Goal: Transaction & Acquisition: Purchase product/service

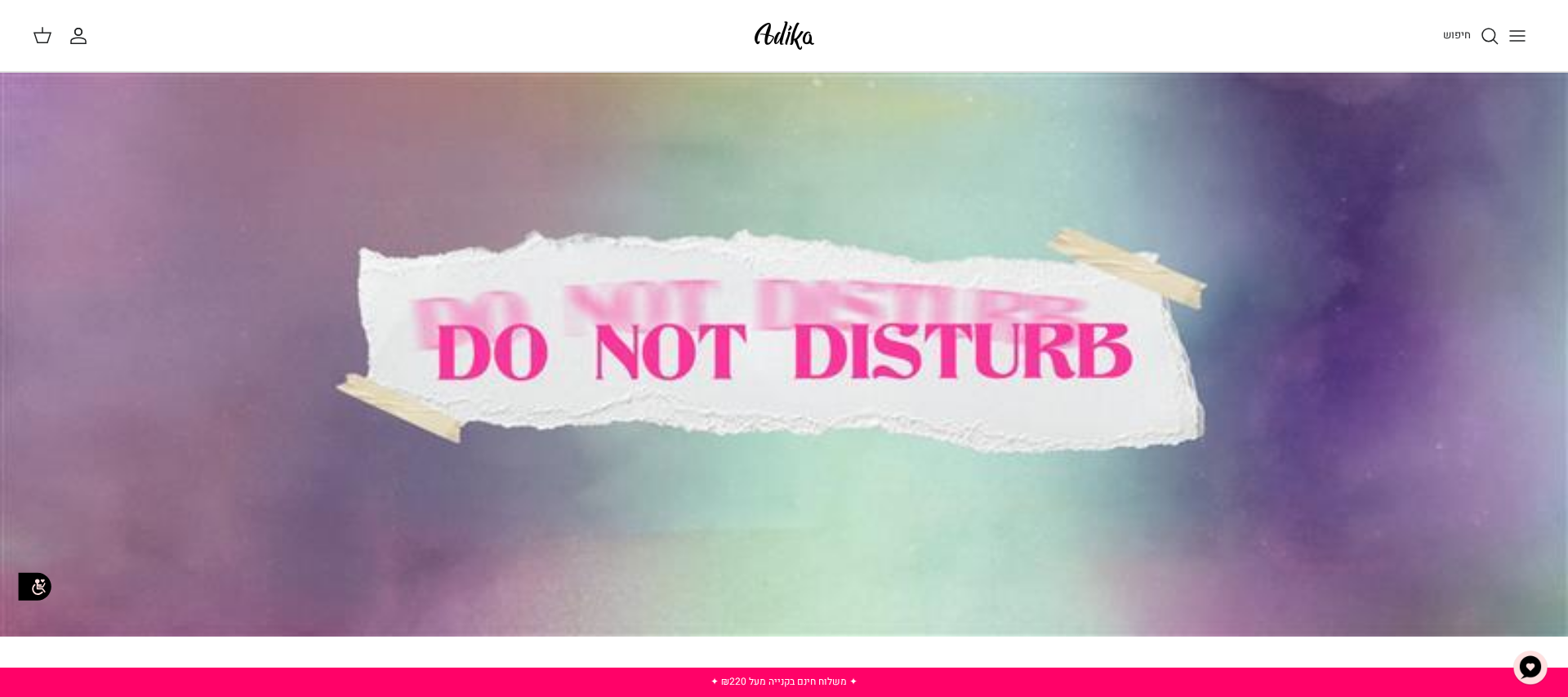
click at [1516, 38] on icon "Toggle menu" at bounding box center [1517, 36] width 20 height 20
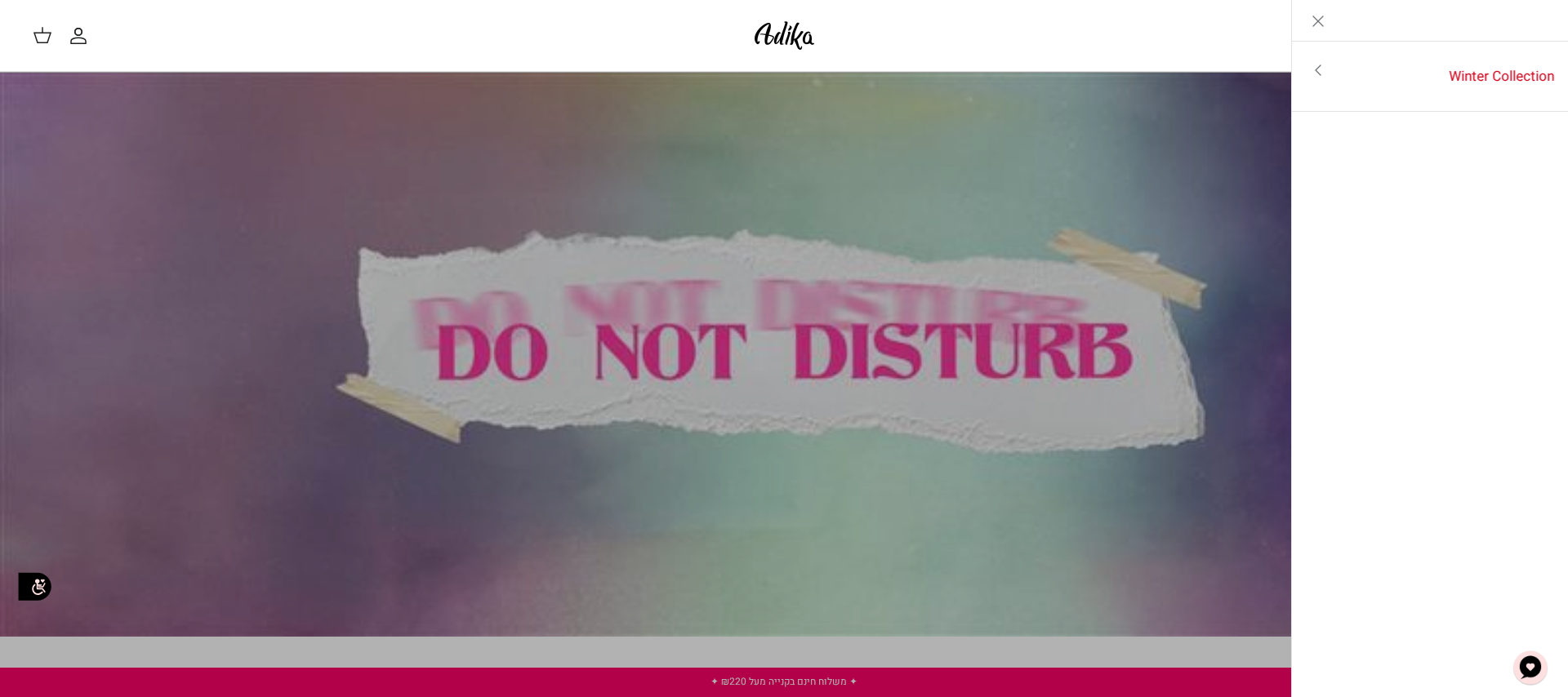
click at [1319, 21] on icon "Close" at bounding box center [1318, 21] width 20 height 20
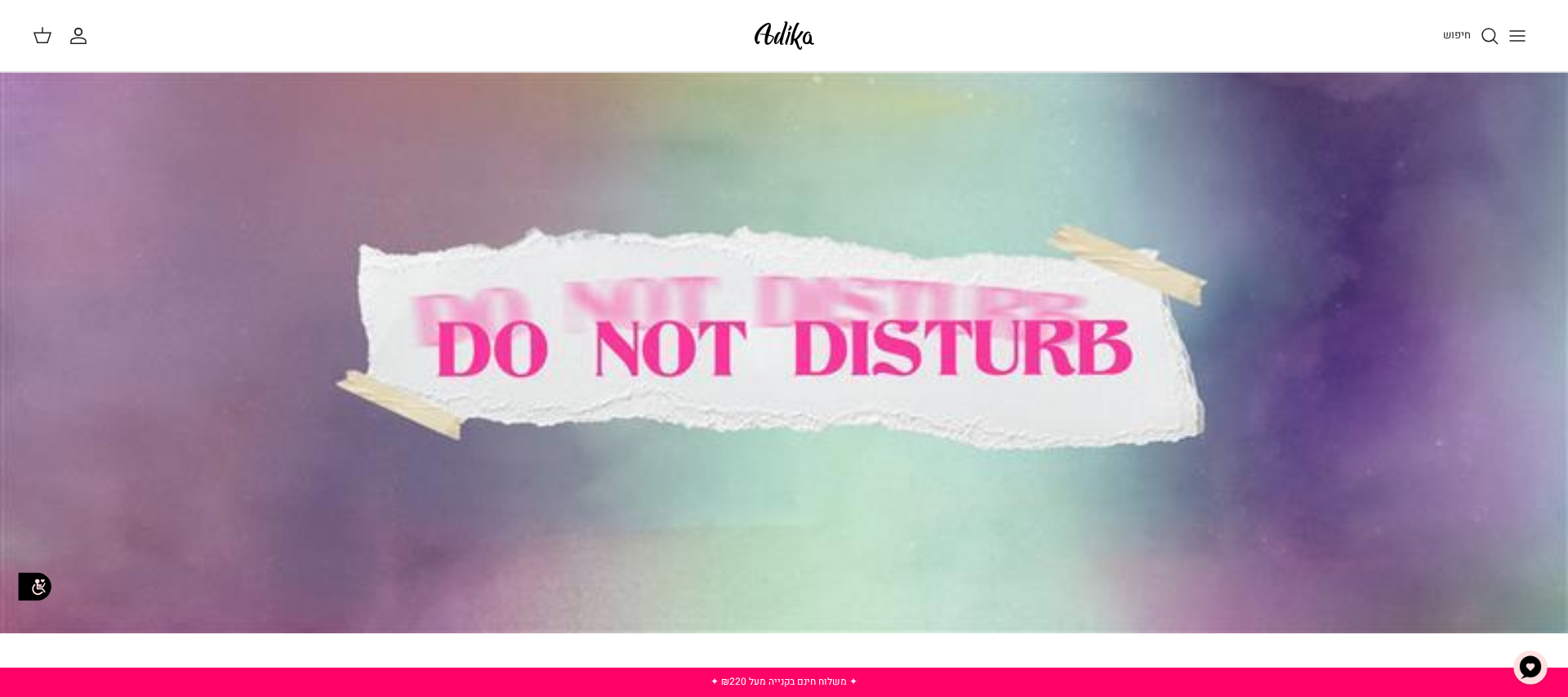
click at [1488, 35] on icon "חיפוש" at bounding box center [1489, 36] width 20 height 20
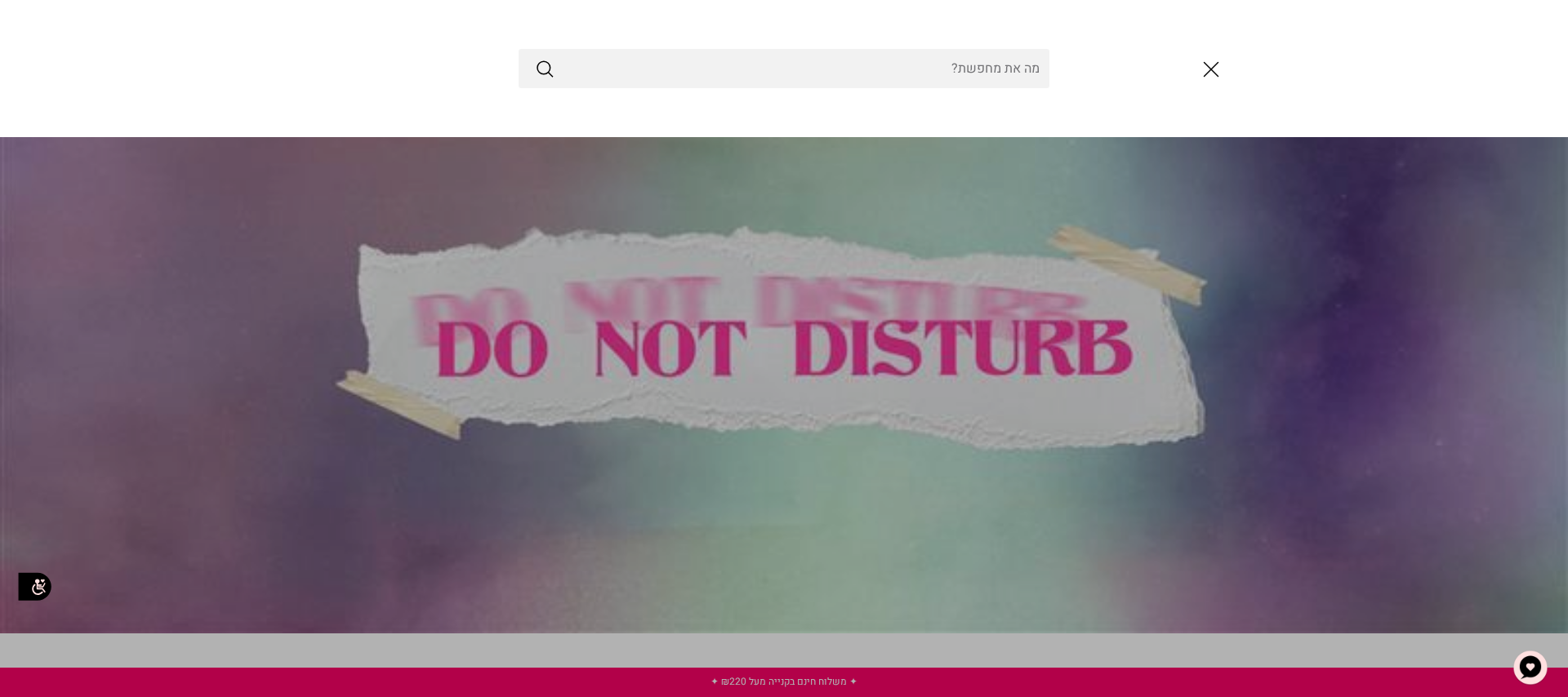
click at [1211, 70] on line "סגור" at bounding box center [1212, 70] width 14 height 14
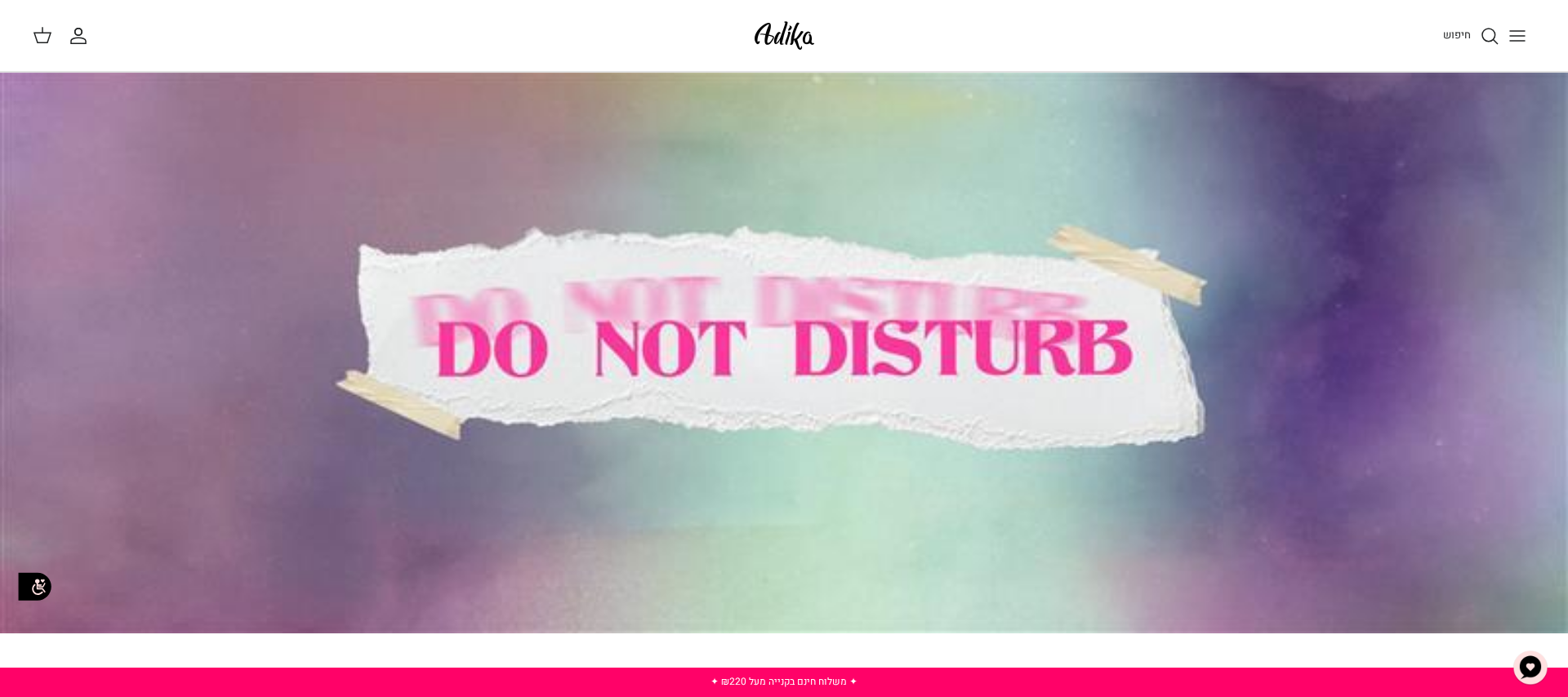
scroll to position [2, 0]
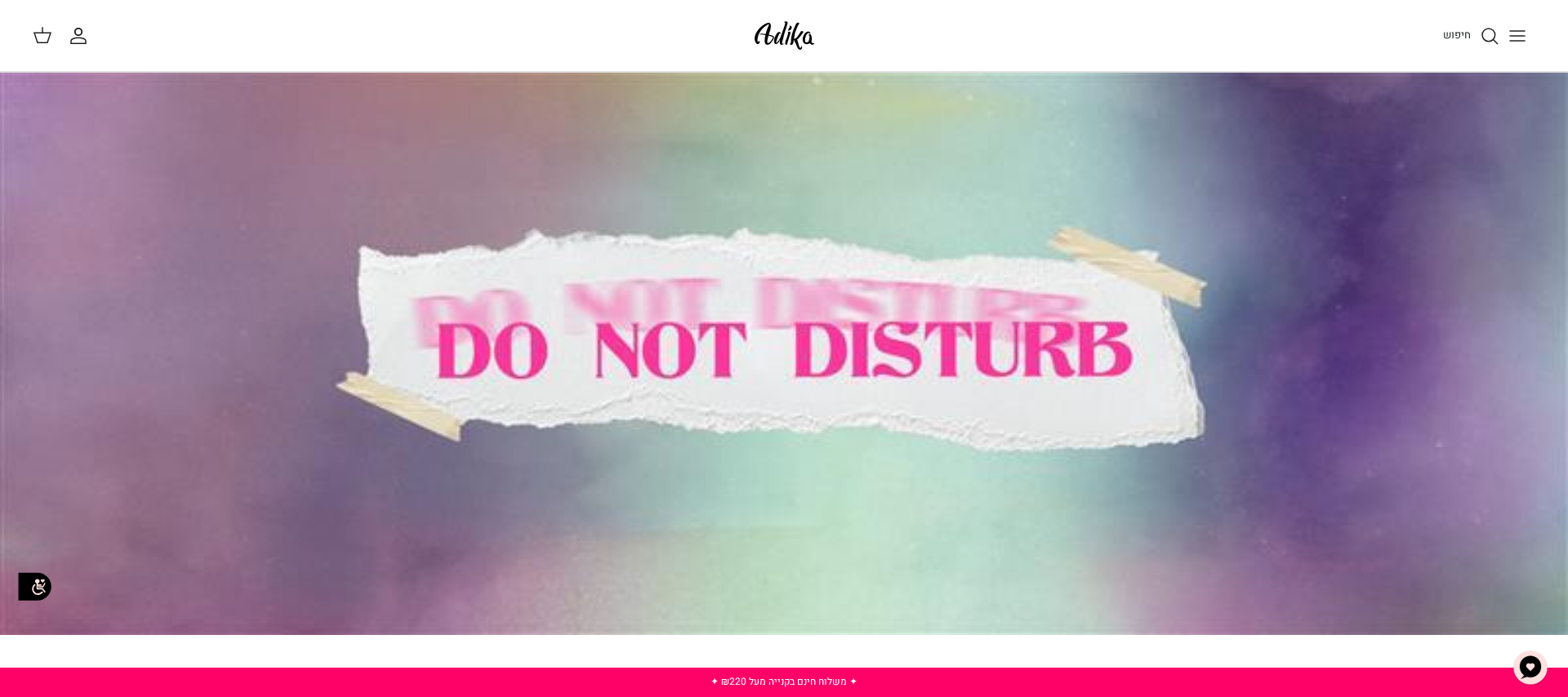
click at [813, 26] on img at bounding box center [784, 35] width 70 height 39
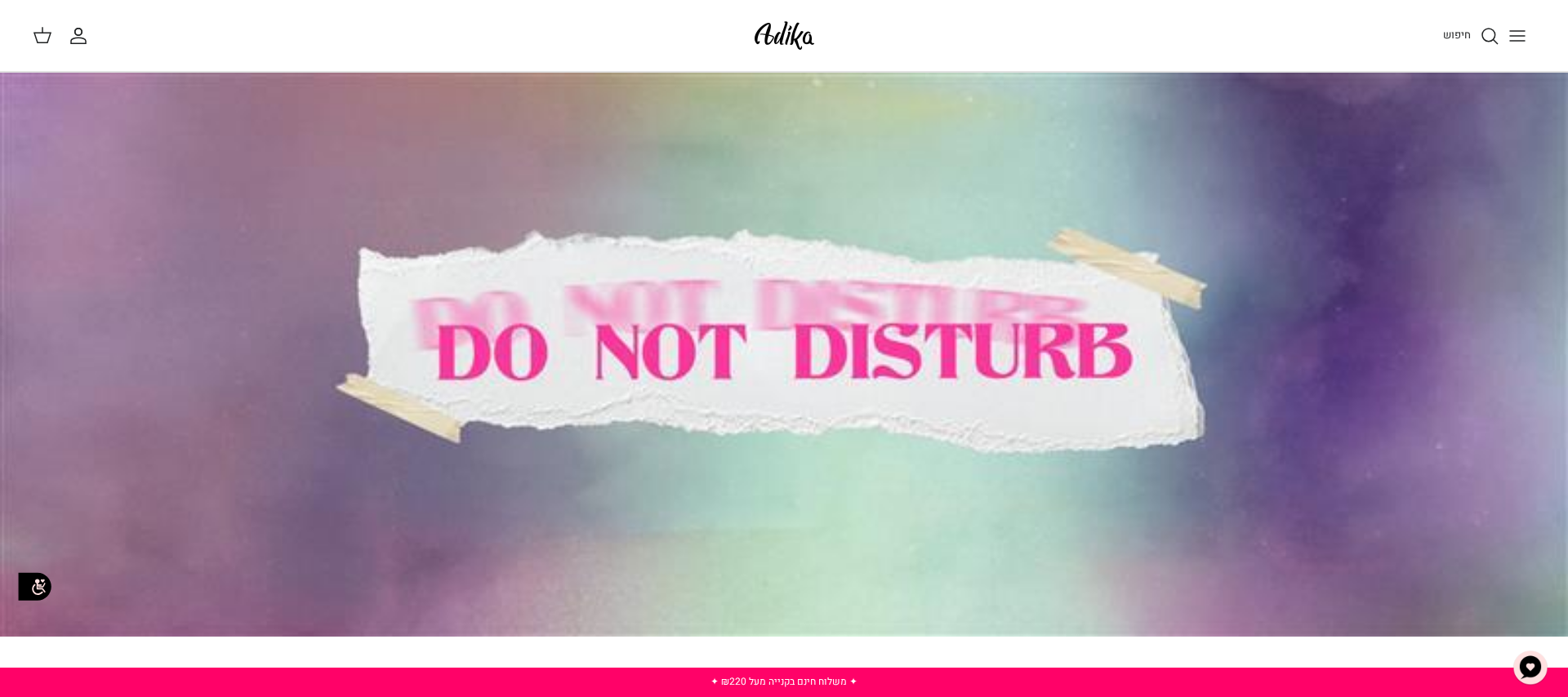
click at [1517, 26] on icon "Toggle menu" at bounding box center [1517, 36] width 20 height 20
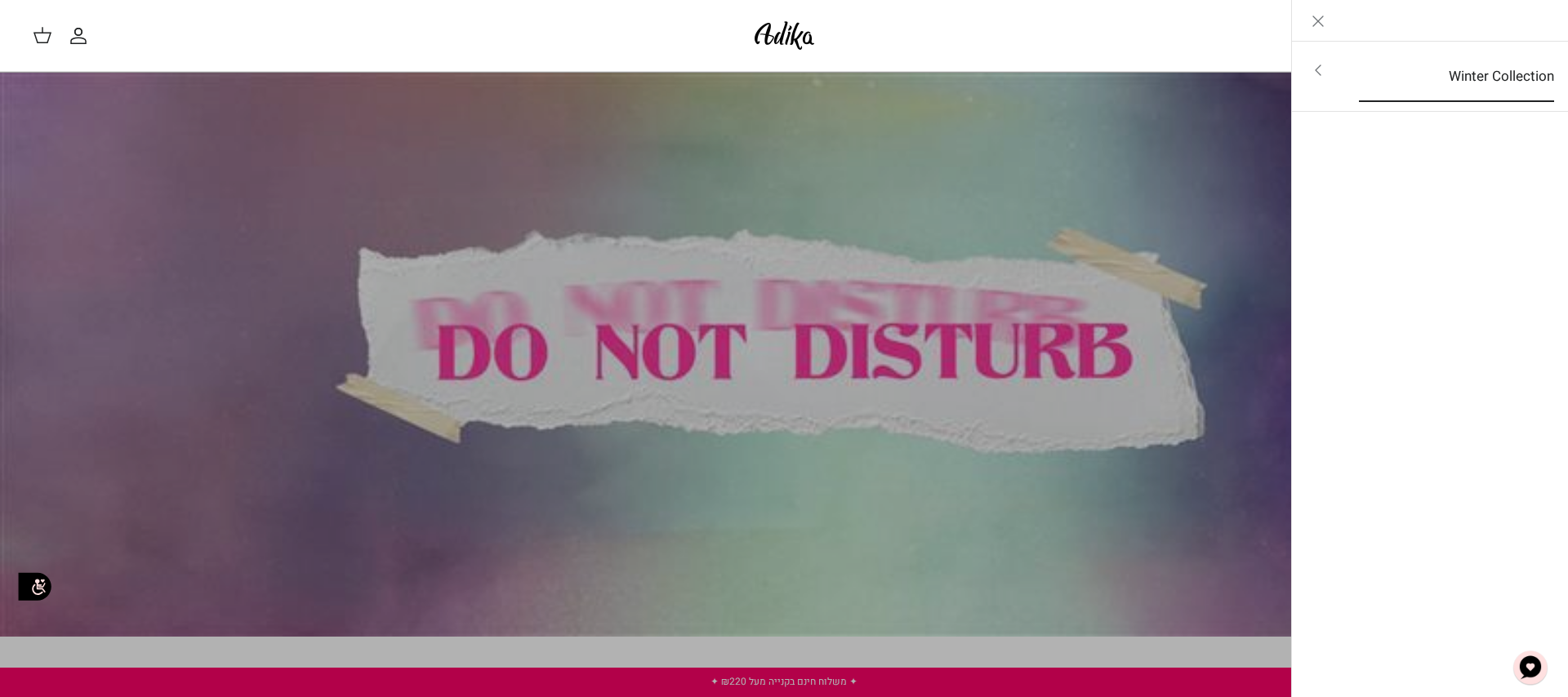
click at [1475, 71] on link "Winter Collection" at bounding box center [1457, 77] width 225 height 51
click at [1475, 71] on link "לכל הפריטים" at bounding box center [1431, 72] width 261 height 41
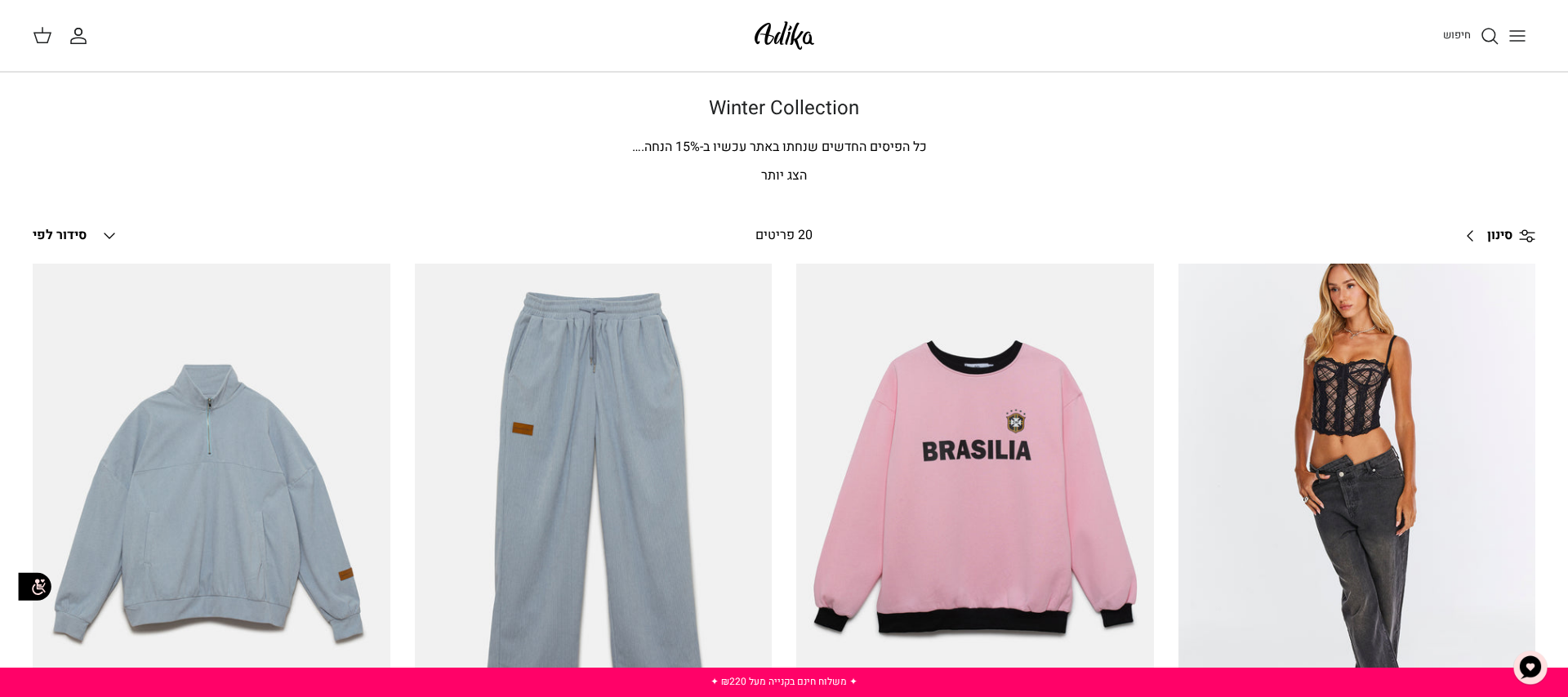
click at [780, 33] on img at bounding box center [784, 35] width 70 height 39
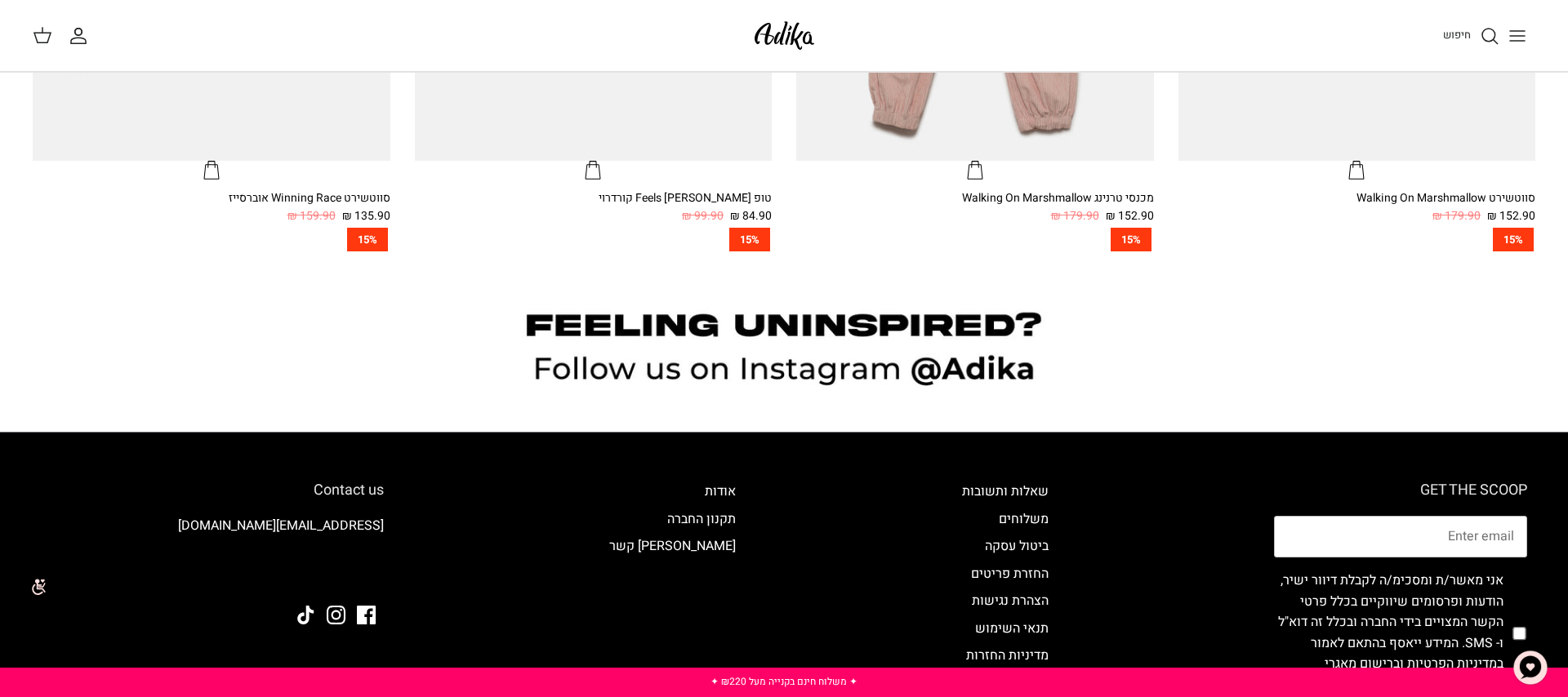
scroll to position [1643, 0]
